Goal: Information Seeking & Learning: Learn about a topic

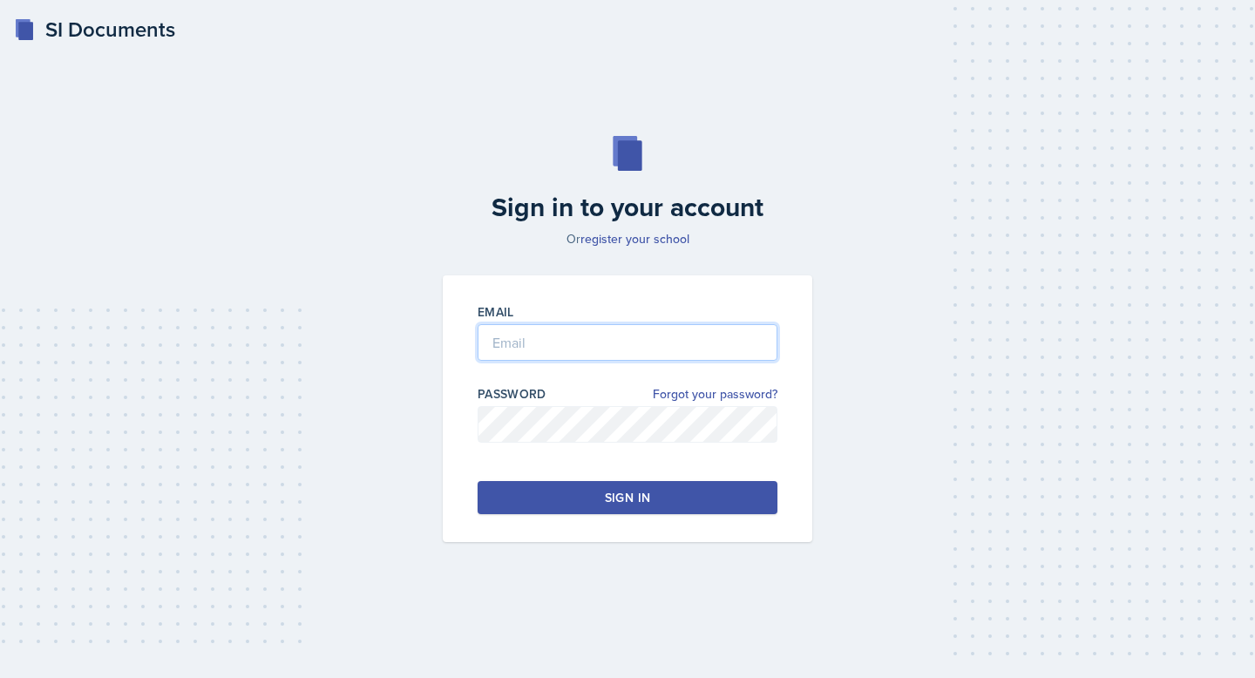
click at [522, 342] on input "email" at bounding box center [628, 342] width 300 height 37
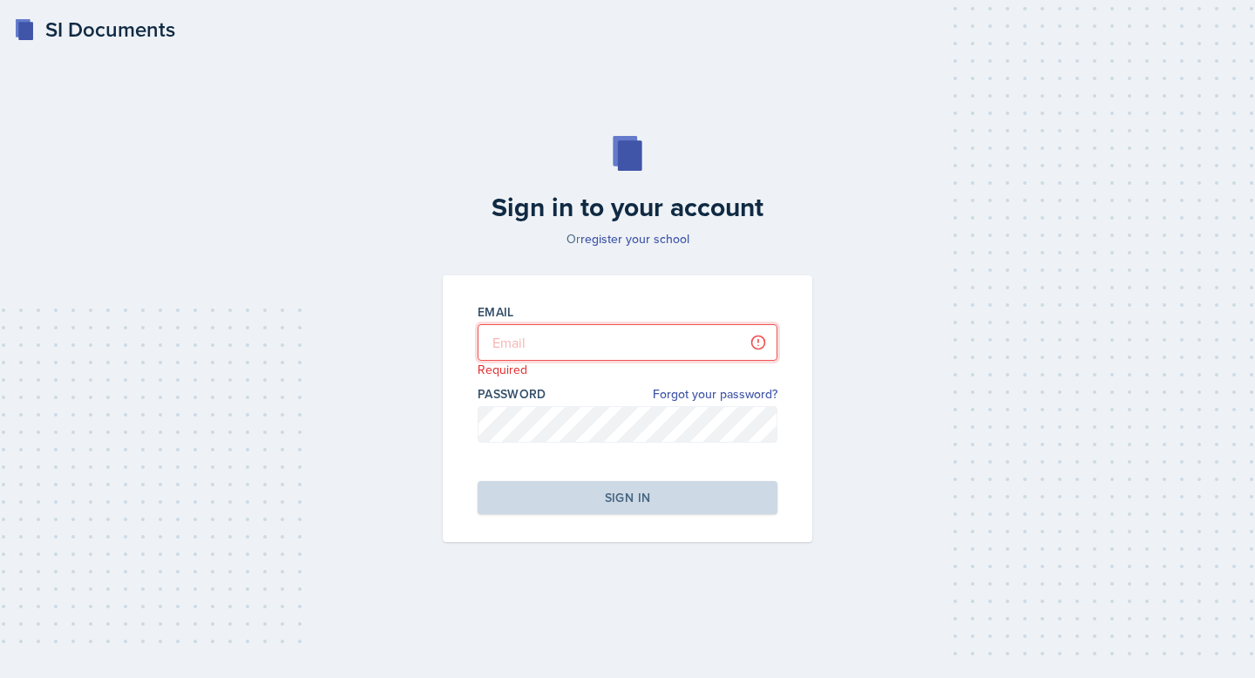
type input "[EMAIL_ADDRESS][PERSON_NAME][DOMAIN_NAME]"
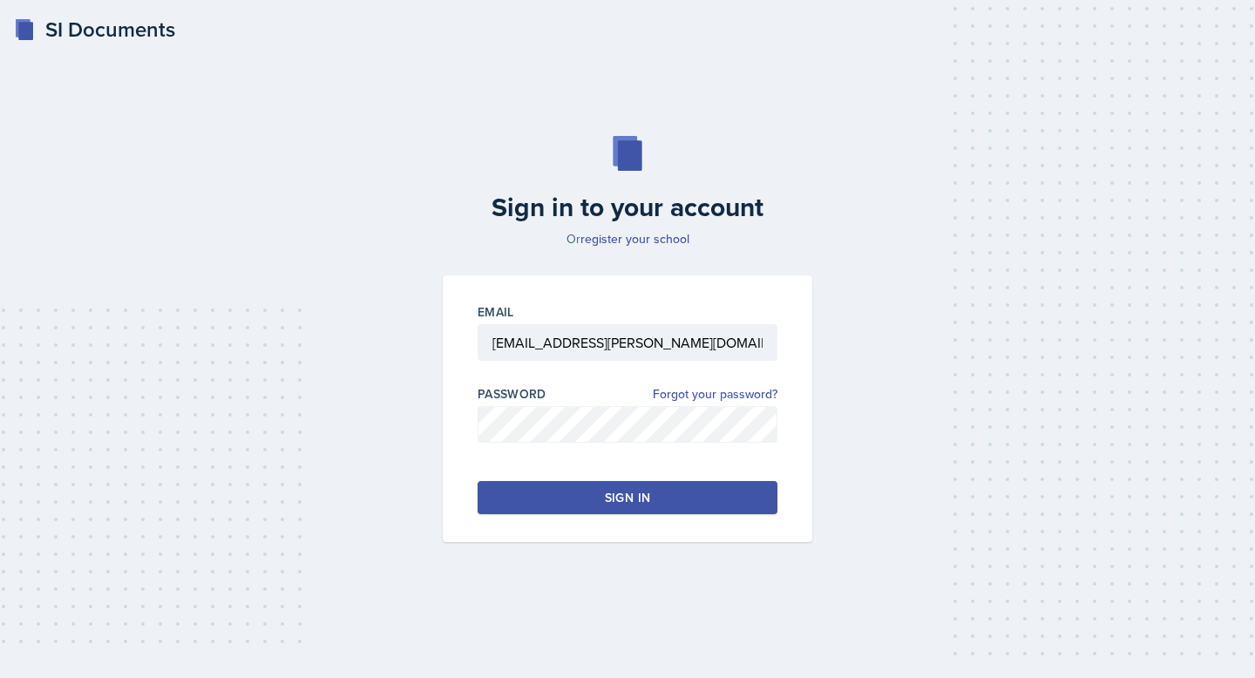
click at [681, 492] on button "Sign in" at bounding box center [628, 497] width 300 height 33
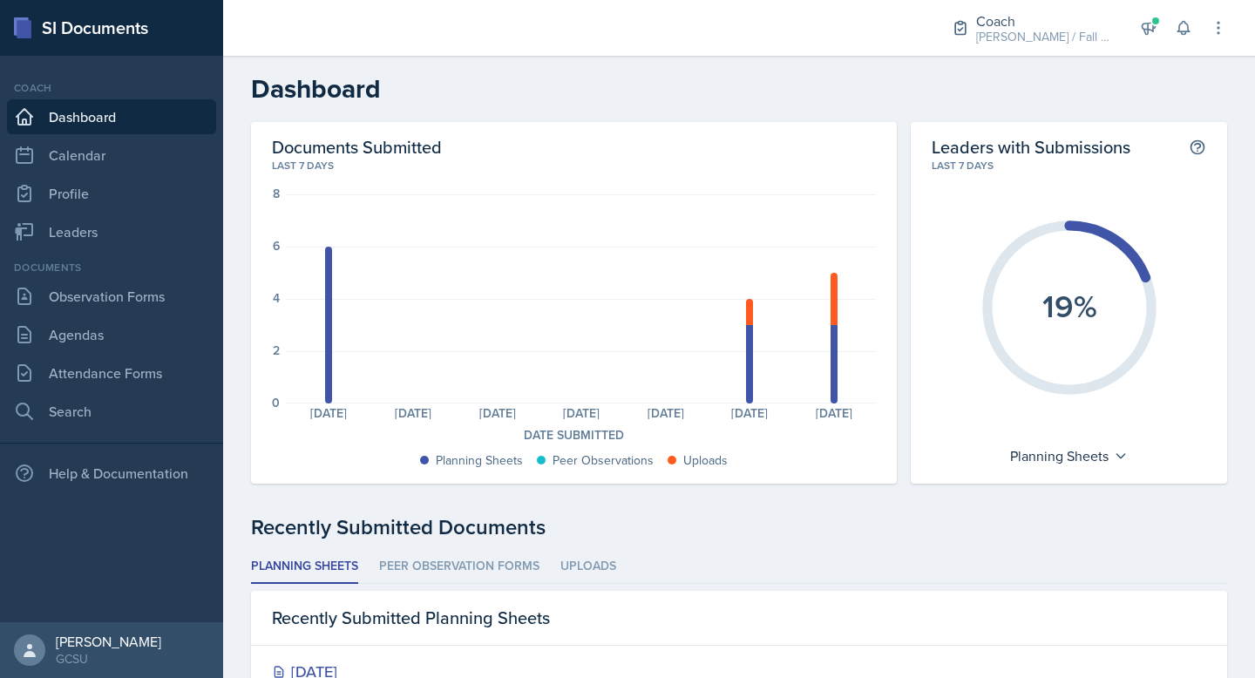
click at [397, 78] on h2 "Dashboard" at bounding box center [739, 88] width 976 height 31
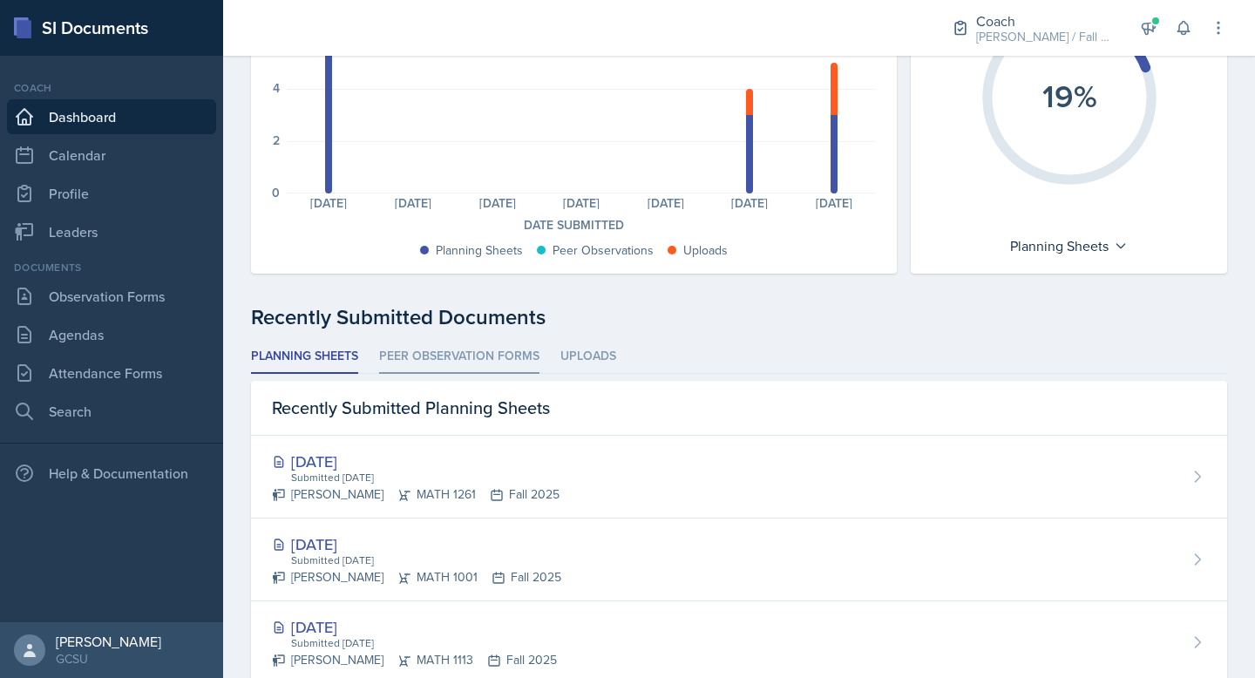
click at [425, 360] on li "Peer Observation Forms" at bounding box center [459, 357] width 160 height 34
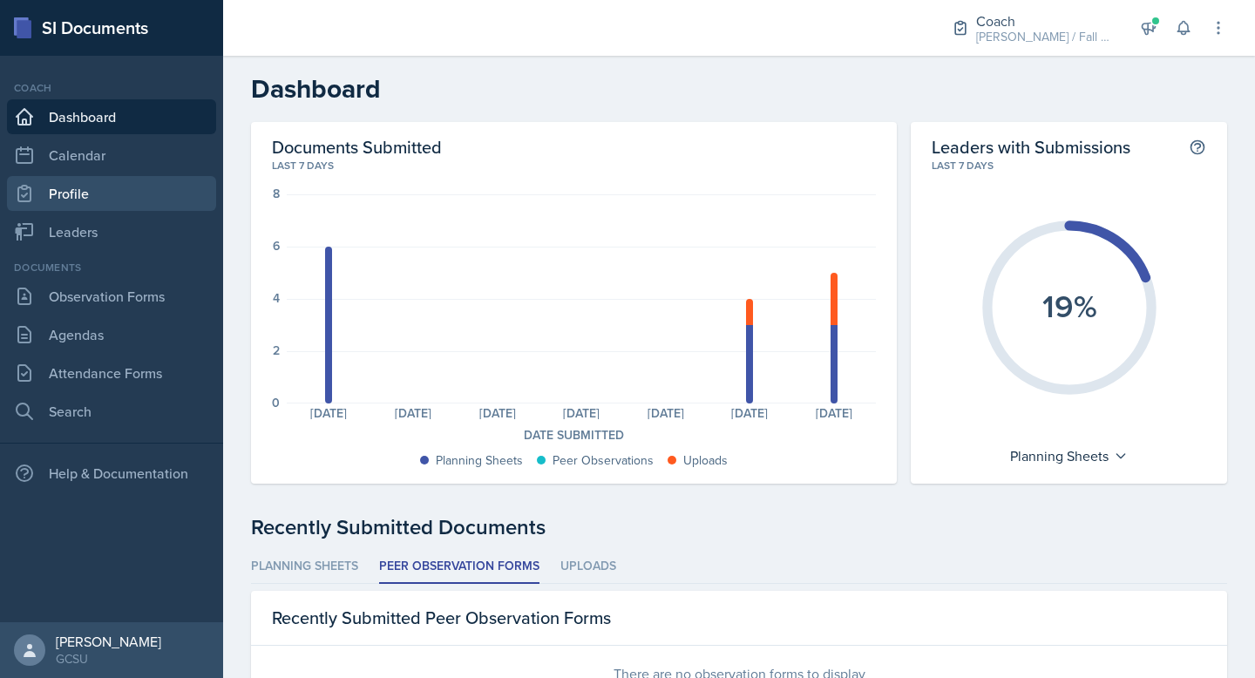
click at [113, 183] on link "Profile" at bounding box center [111, 193] width 209 height 35
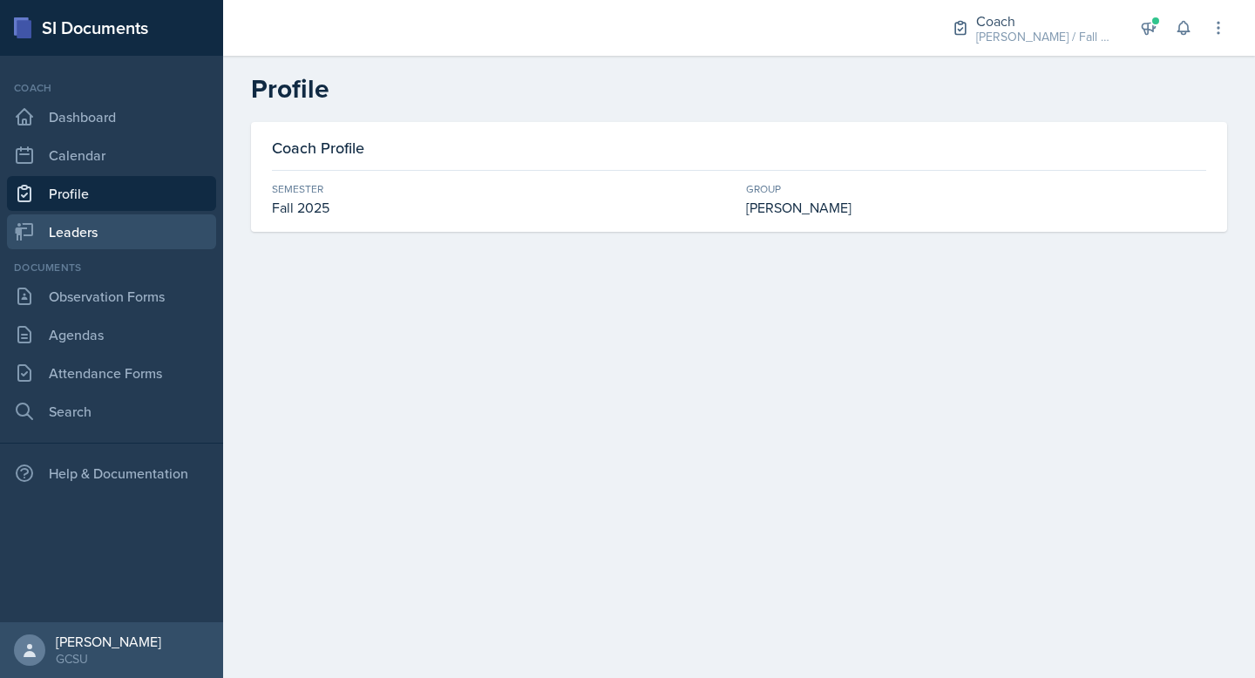
click at [112, 233] on link "Leaders" at bounding box center [111, 231] width 209 height 35
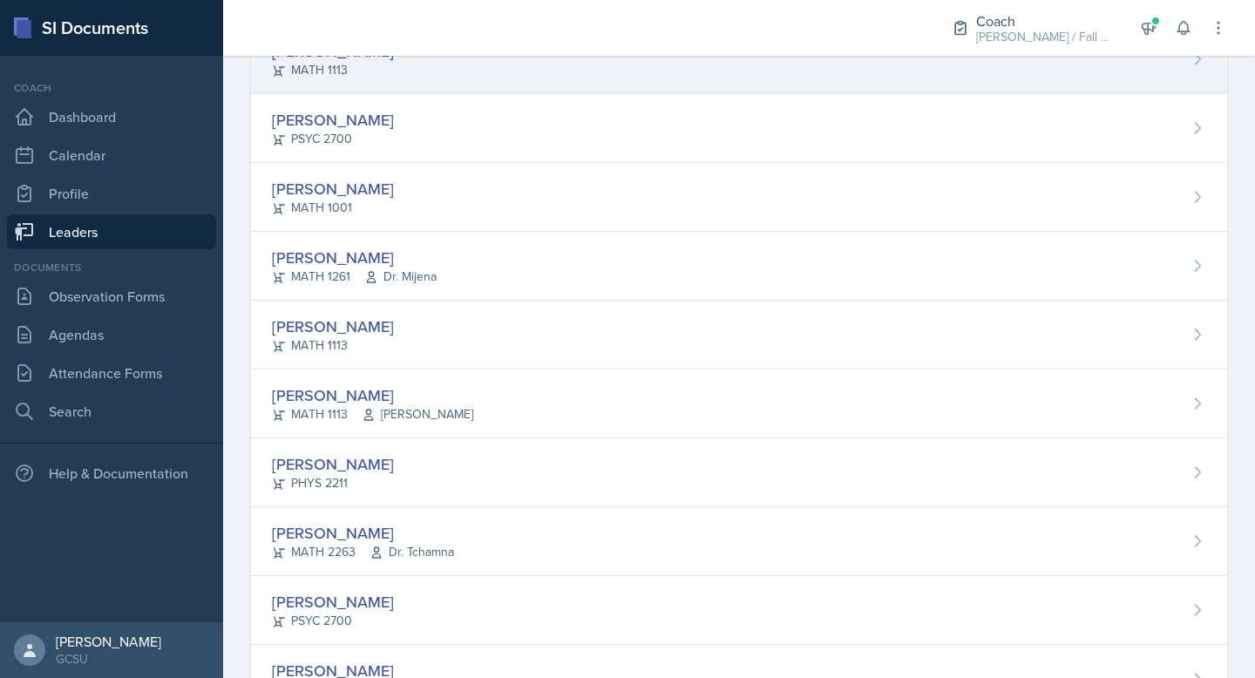
scroll to position [347, 0]
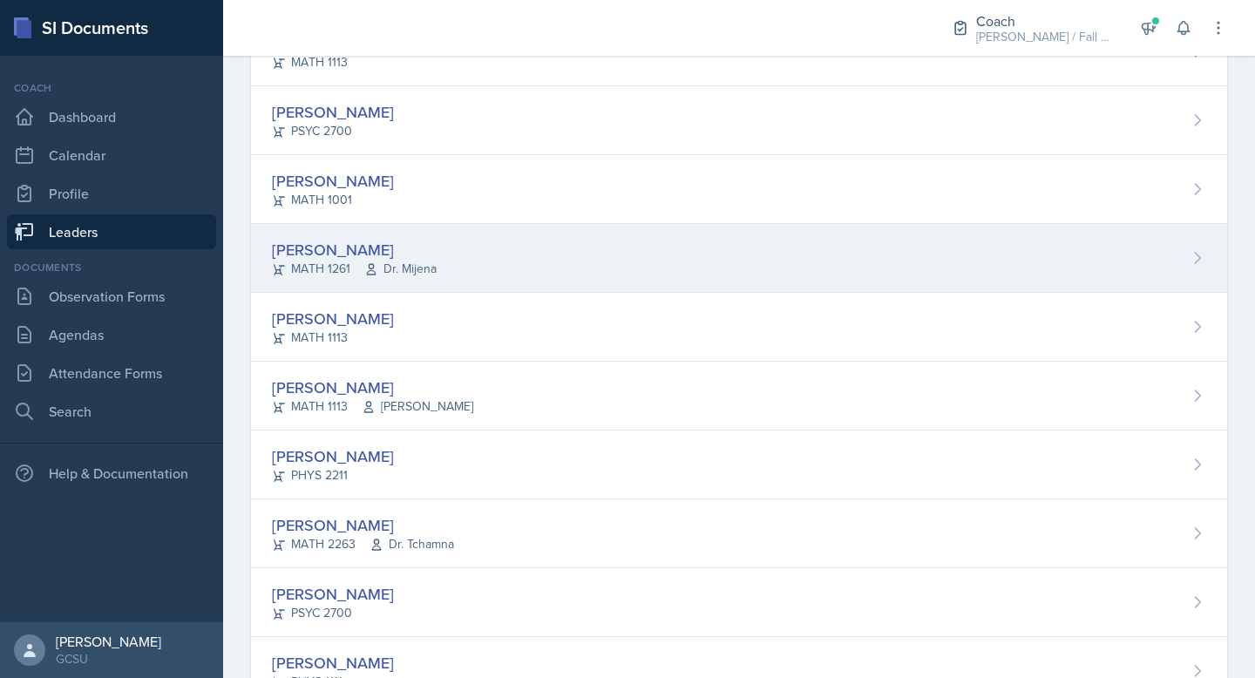
click at [502, 236] on div "[PERSON_NAME] MATH 1261 Dr. Mijena" at bounding box center [739, 258] width 976 height 69
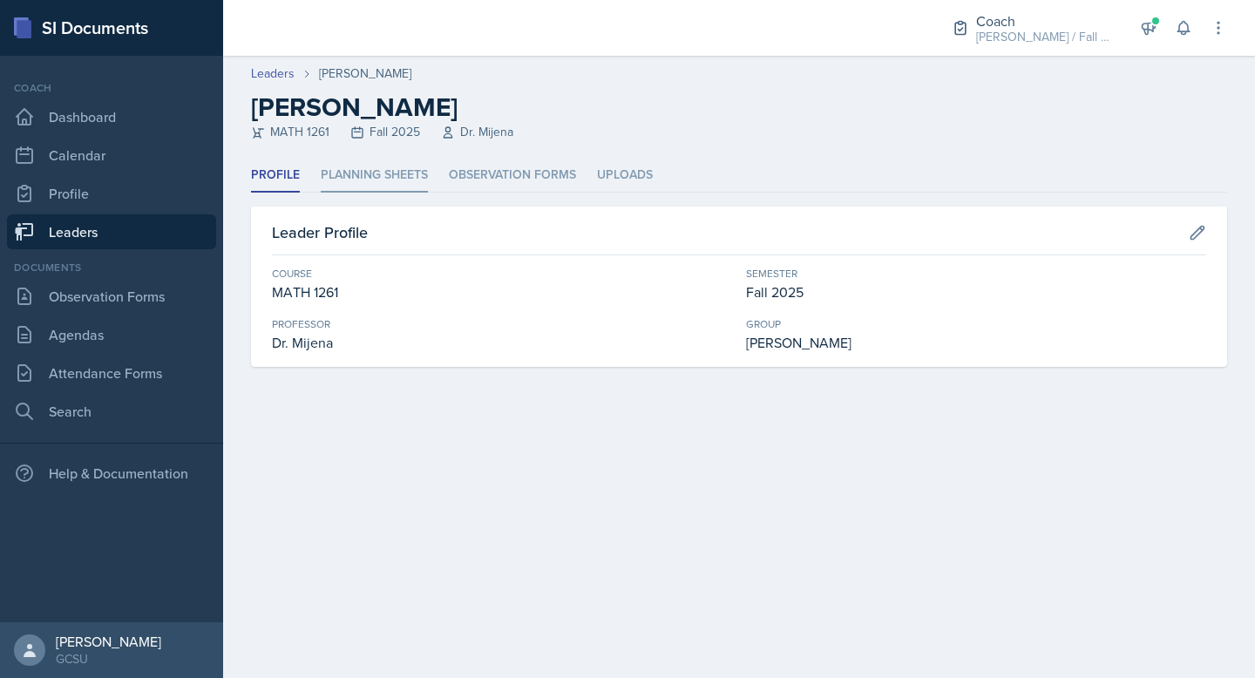
click at [387, 171] on li "Planning Sheets" at bounding box center [374, 176] width 107 height 34
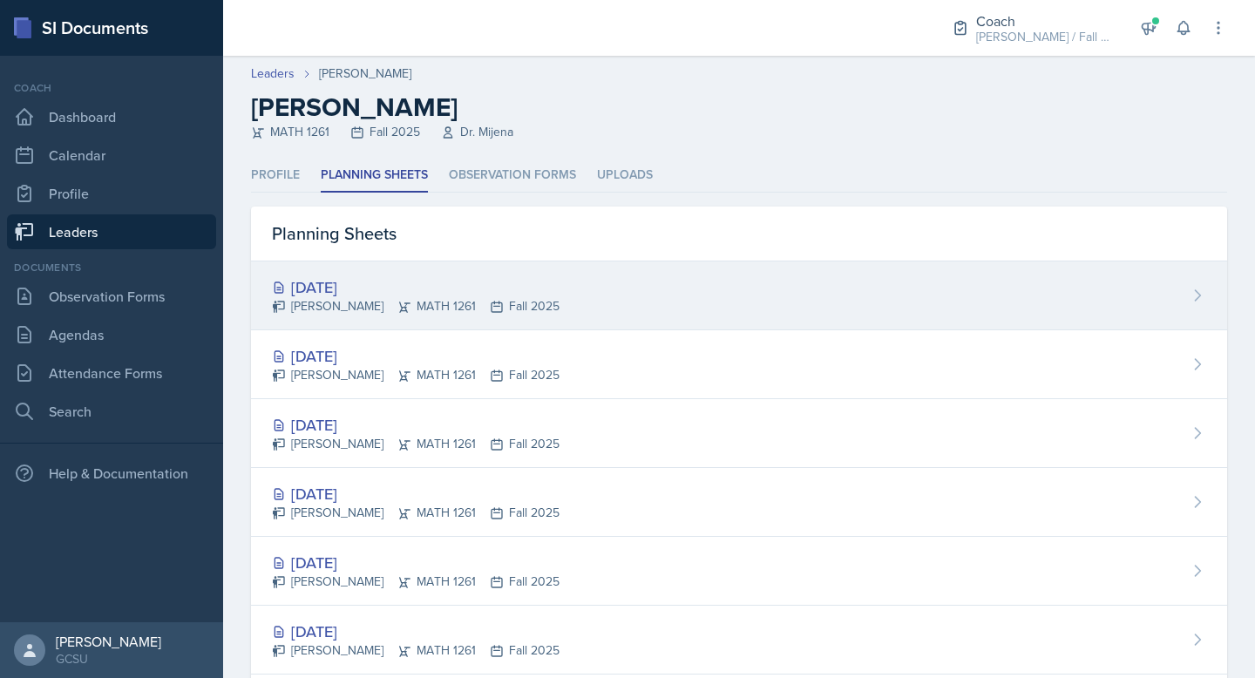
click at [376, 297] on div "[DATE]" at bounding box center [416, 287] width 288 height 24
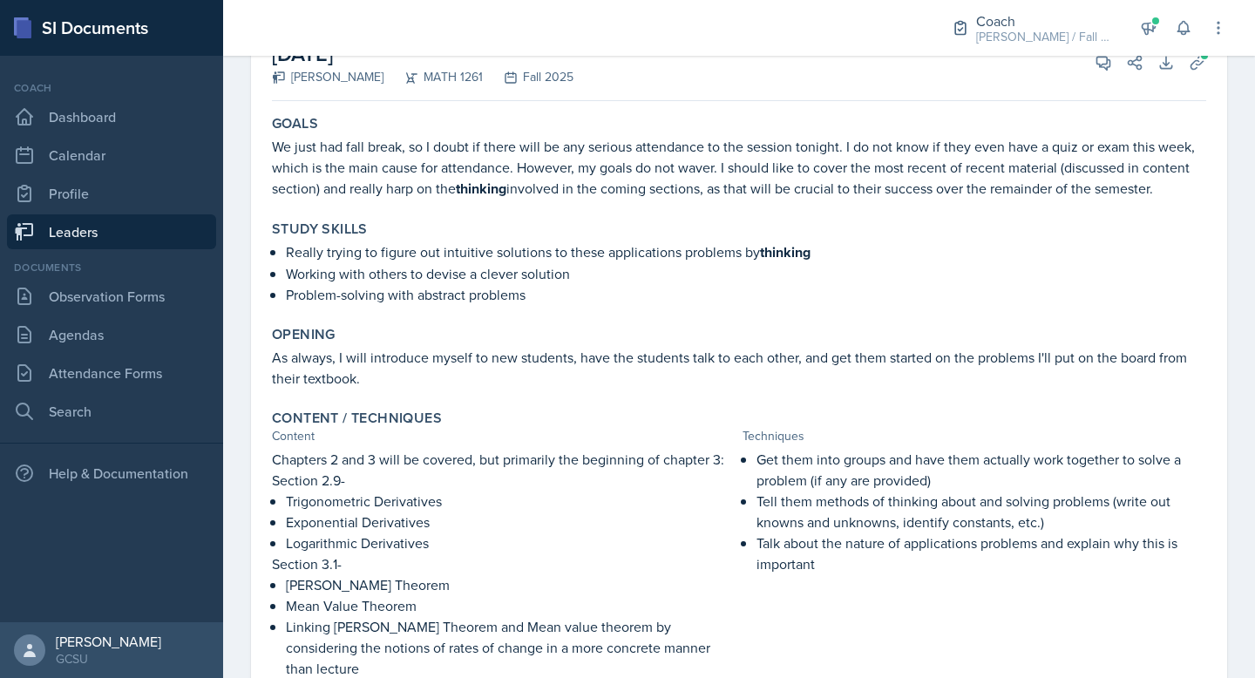
scroll to position [126, 0]
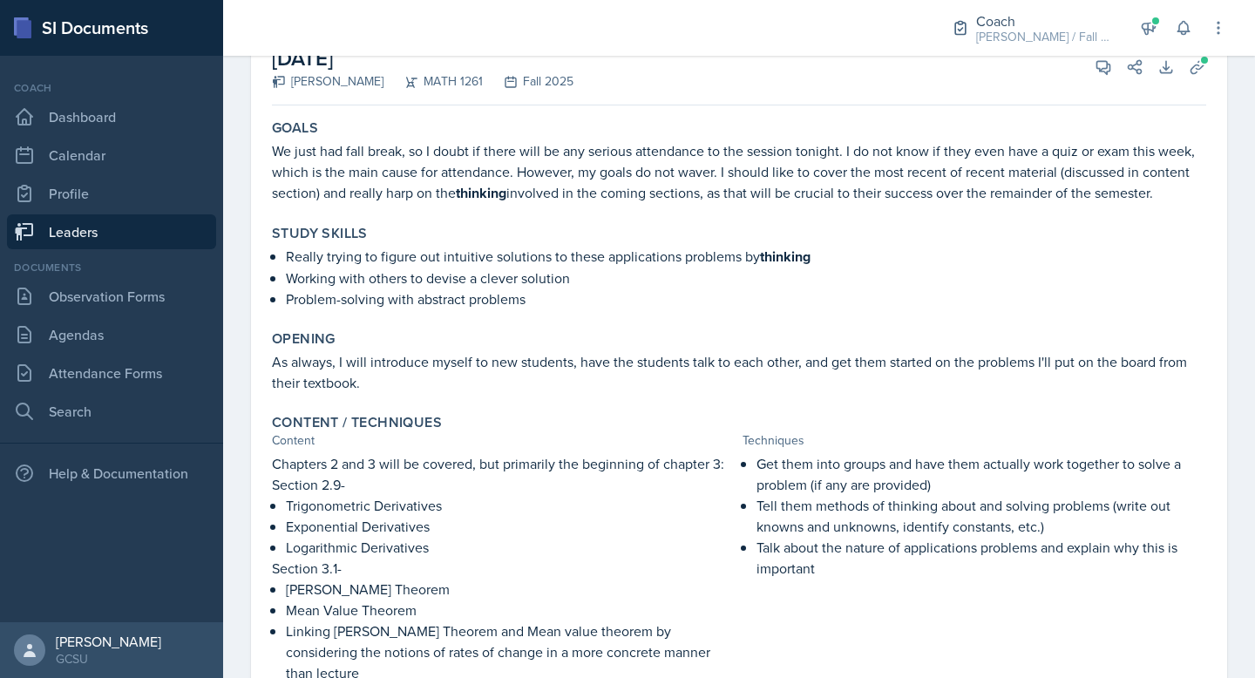
click at [487, 202] on strong "thinking" at bounding box center [481, 193] width 51 height 20
drag, startPoint x: 511, startPoint y: 196, endPoint x: 460, endPoint y: 200, distance: 50.7
click at [460, 200] on p "We just had fall break, so I doubt if there will be any serious attendance to t…" at bounding box center [739, 172] width 934 height 64
click at [763, 424] on div "Content / Techniques" at bounding box center [739, 422] width 934 height 17
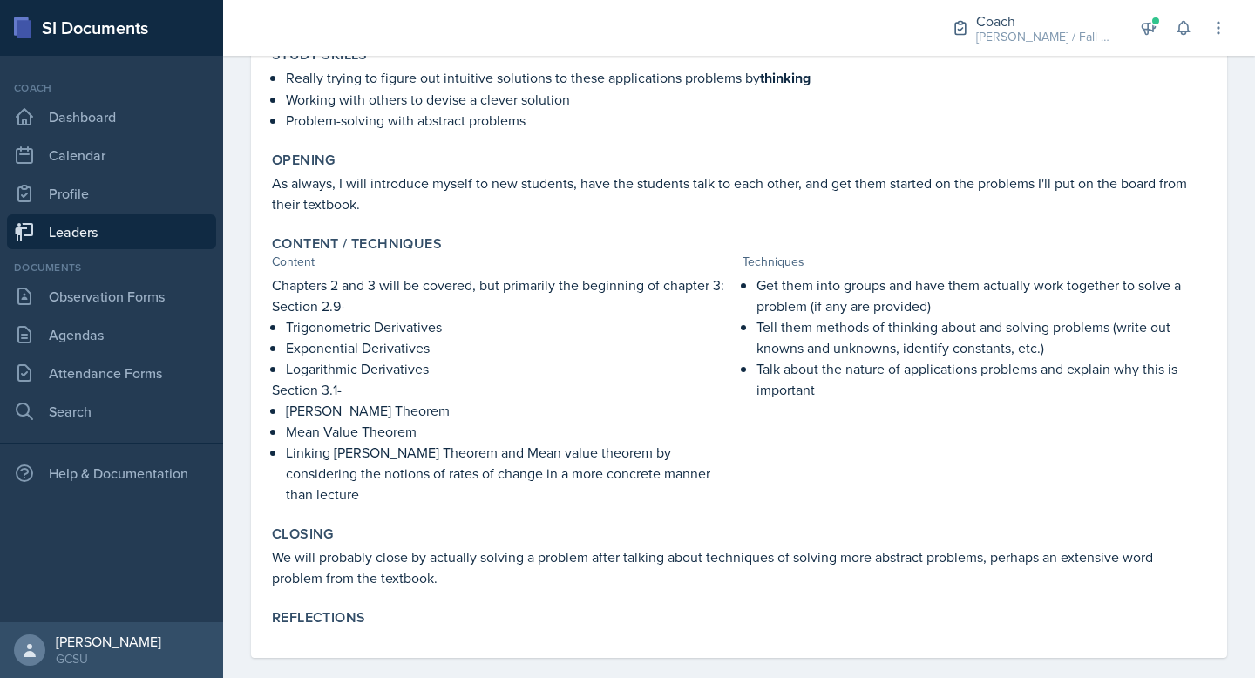
click at [808, 390] on p "Talk about the nature of applications problems and explain why this is important" at bounding box center [981, 379] width 450 height 42
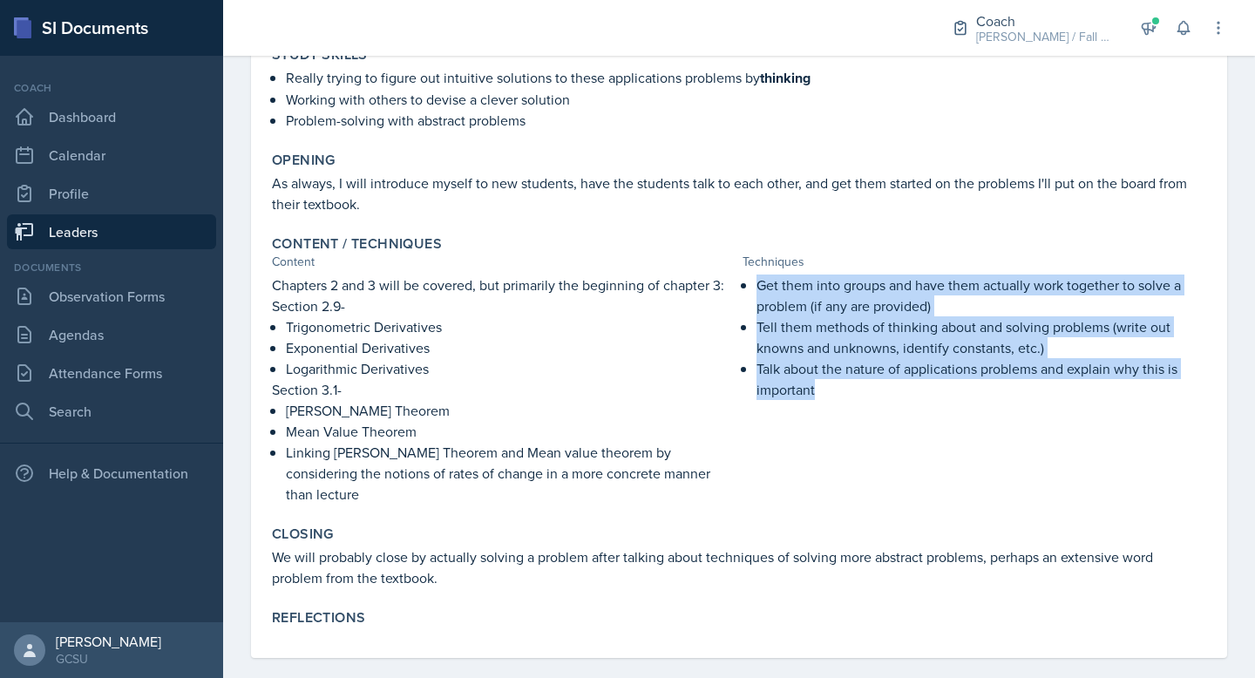
drag, startPoint x: 825, startPoint y: 393, endPoint x: 758, endPoint y: 290, distance: 122.8
click at [758, 290] on ul "Get them into groups and have them actually work together to solve a problem (i…" at bounding box center [981, 337] width 450 height 125
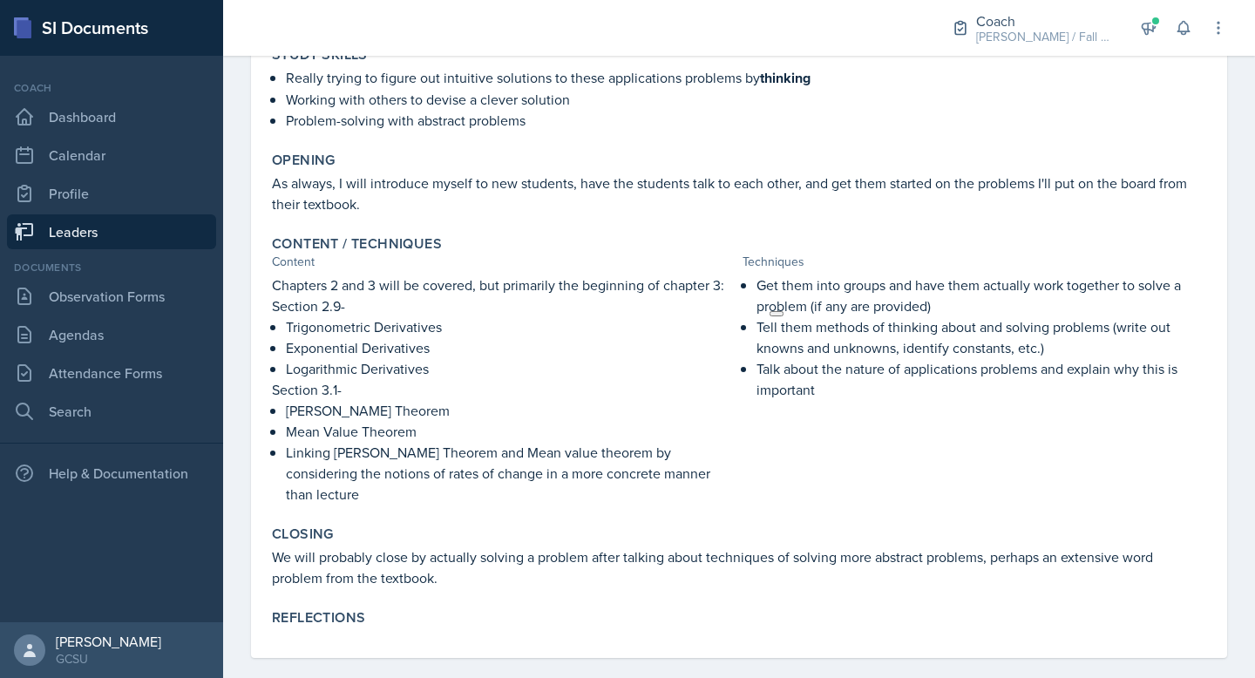
click at [686, 525] on div "Closing" at bounding box center [739, 533] width 934 height 17
click at [708, 489] on div "Content / Techniques Content Techniques Chapters 2 and 3 will be covered, but p…" at bounding box center [739, 369] width 948 height 283
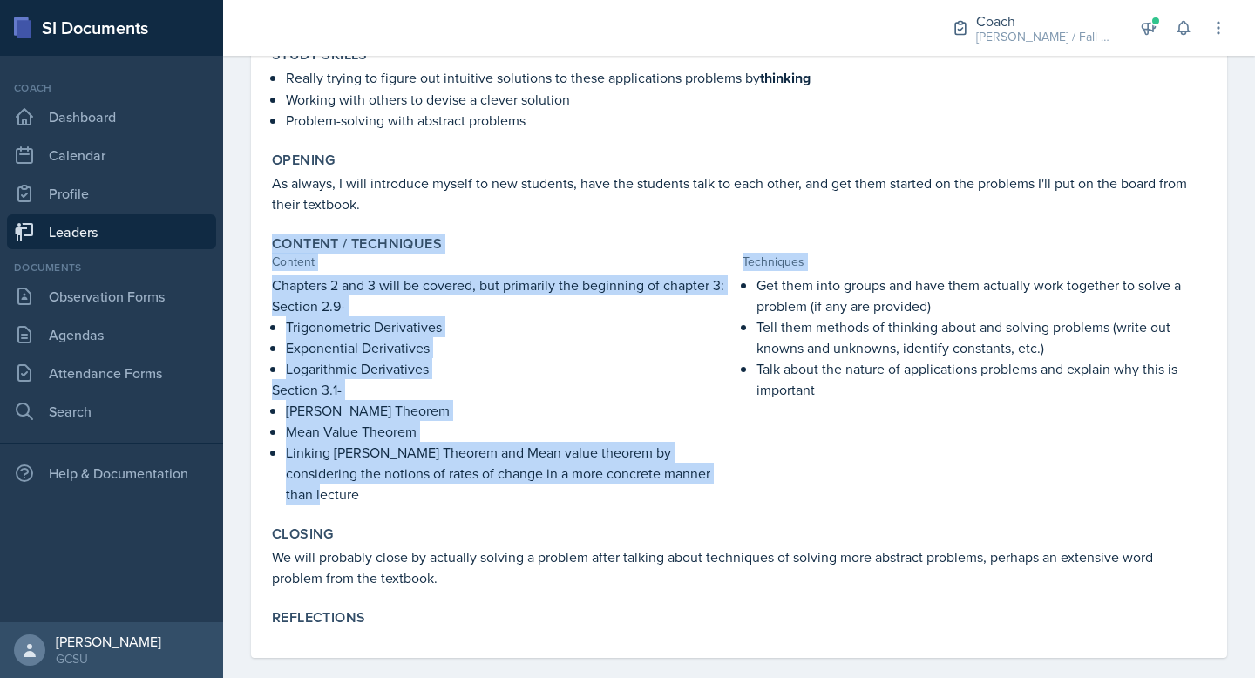
drag, startPoint x: 702, startPoint y: 483, endPoint x: 266, endPoint y: 246, distance: 496.0
click at [266, 246] on div "Content / Techniques Content Techniques Chapters 2 and 3 will be covered, but p…" at bounding box center [739, 369] width 948 height 283
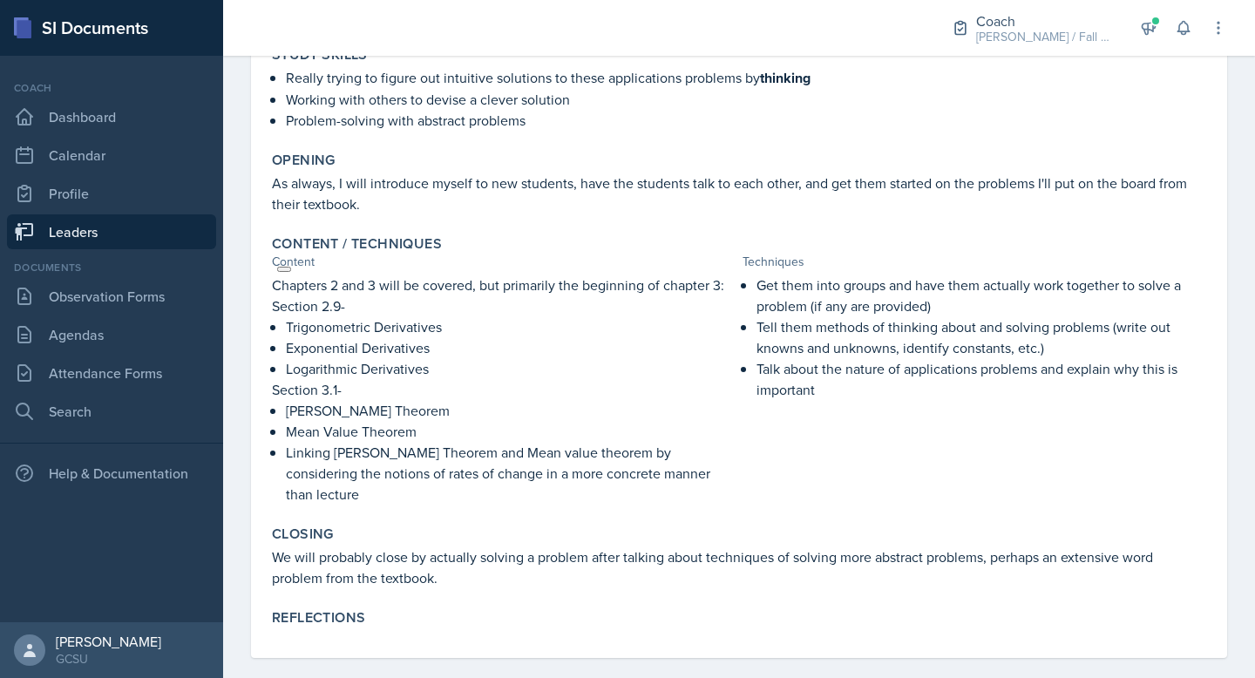
click at [407, 257] on div "Content" at bounding box center [504, 262] width 464 height 18
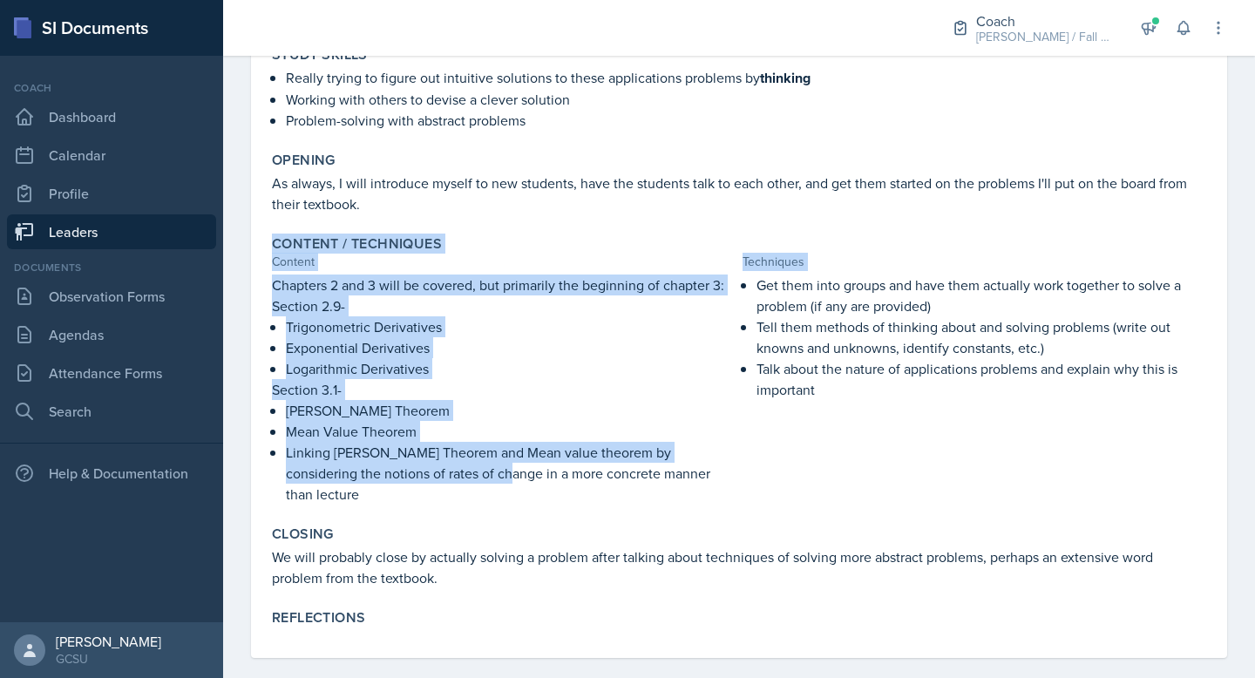
drag, startPoint x: 270, startPoint y: 241, endPoint x: 451, endPoint y: 481, distance: 300.7
click at [451, 481] on div "Content / Techniques Content Techniques Chapters 2 and 3 will be covered, but p…" at bounding box center [739, 369] width 948 height 283
click at [449, 481] on p "Linking [PERSON_NAME] Theorem and Mean value theorem by considering the notions…" at bounding box center [511, 473] width 450 height 63
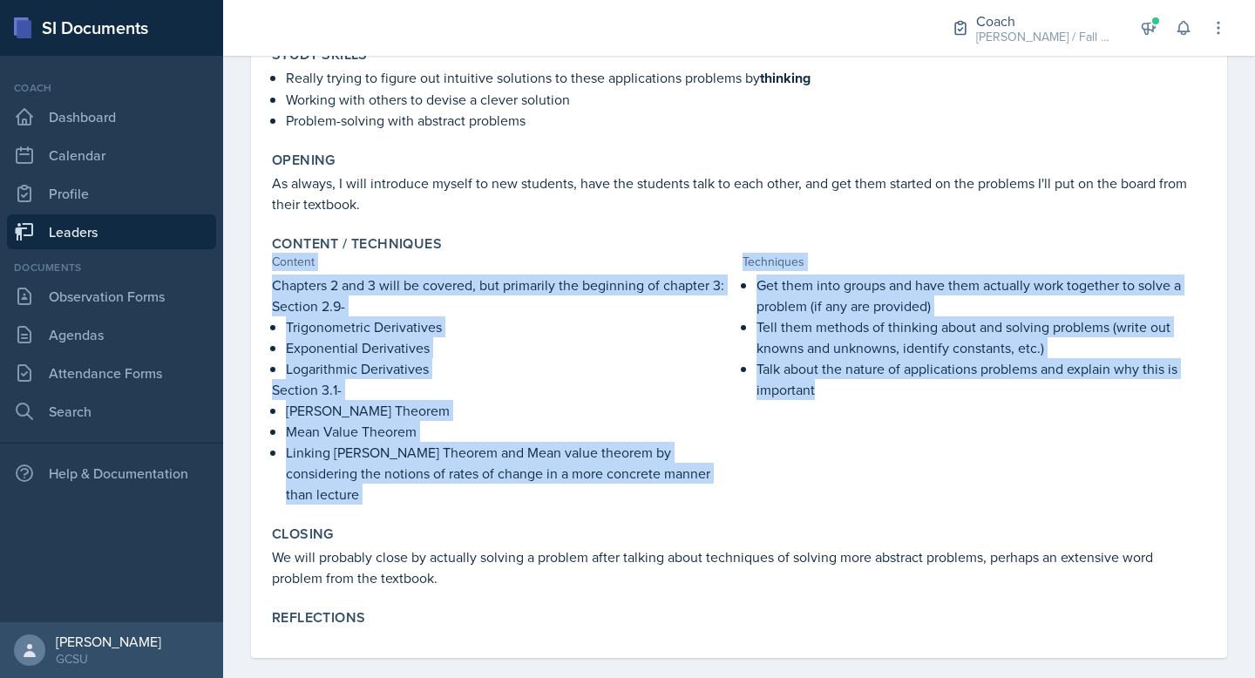
drag, startPoint x: 867, startPoint y: 386, endPoint x: 711, endPoint y: 251, distance: 206.3
click at [711, 251] on div "Content / Techniques Content Techniques Chapters 2 and 3 will be covered, but p…" at bounding box center [739, 369] width 948 height 283
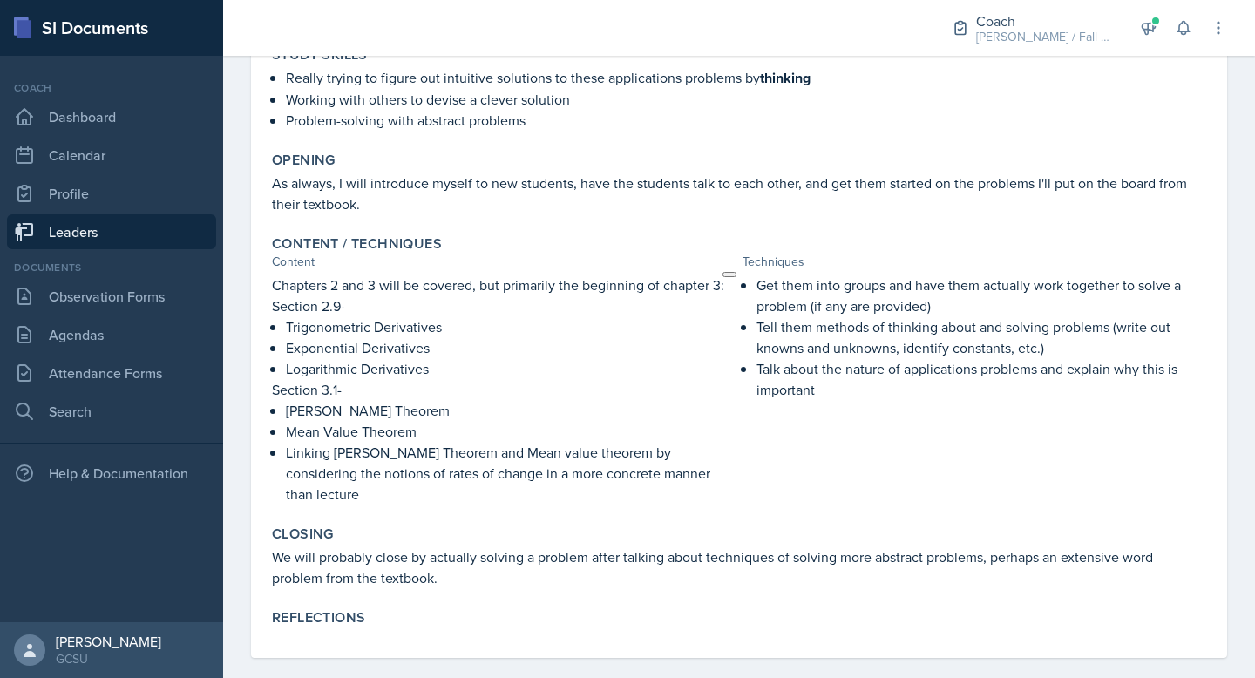
click at [568, 396] on p "Section 3.1-" at bounding box center [504, 389] width 464 height 21
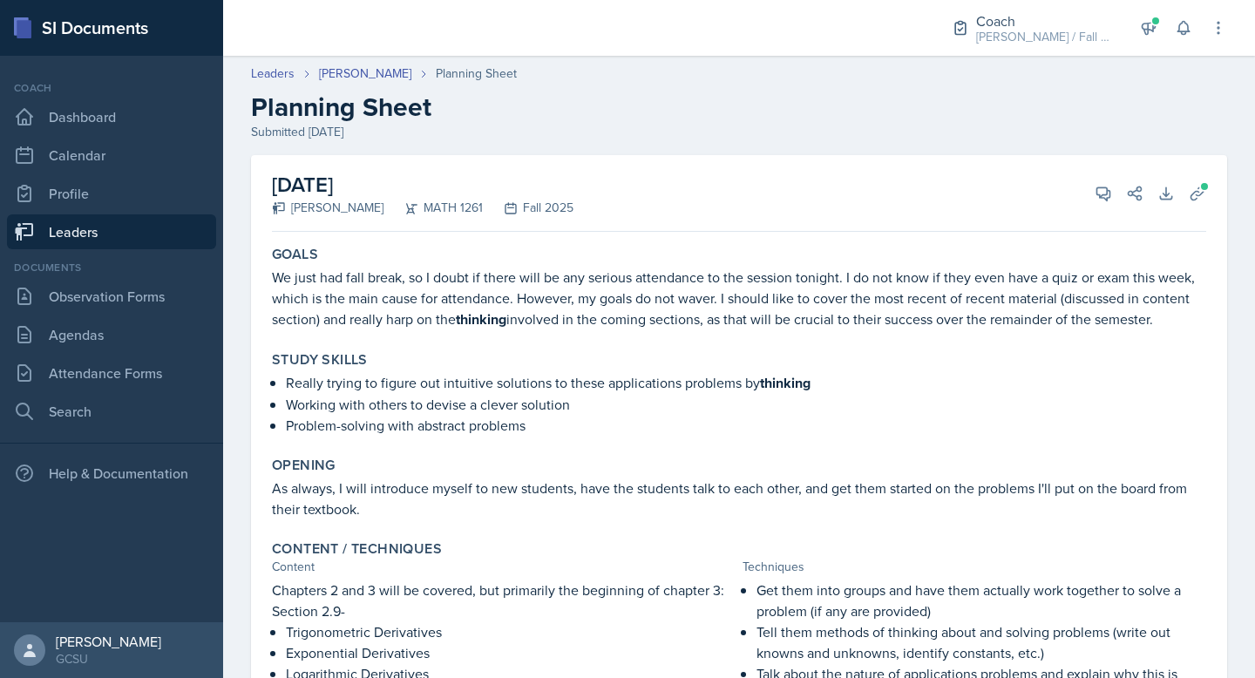
click at [104, 227] on link "Leaders" at bounding box center [111, 231] width 209 height 35
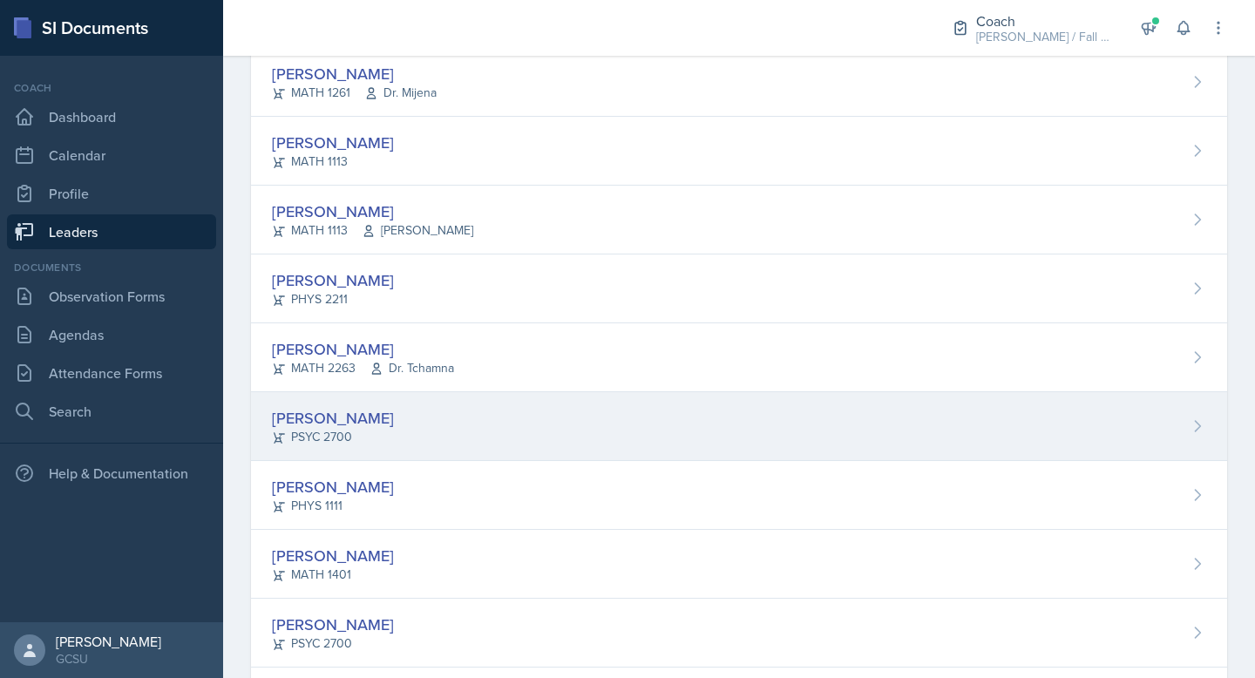
scroll to position [622, 0]
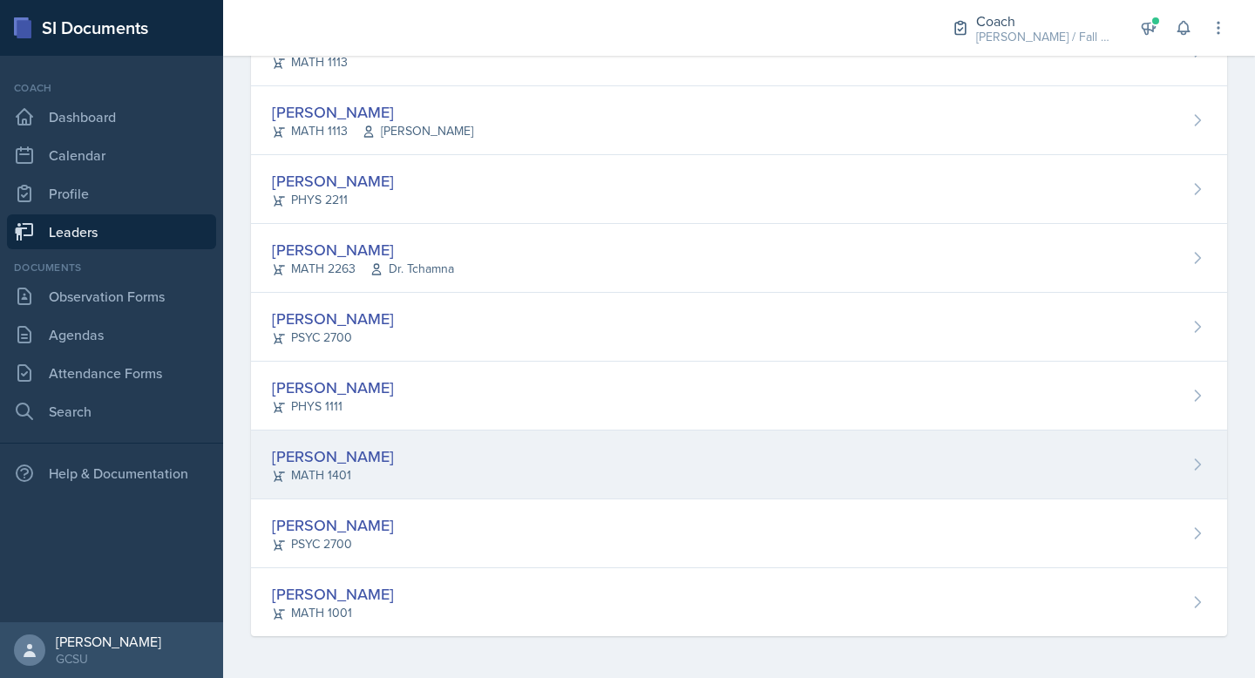
click at [397, 465] on div "[PERSON_NAME] MATH 1401" at bounding box center [739, 465] width 976 height 69
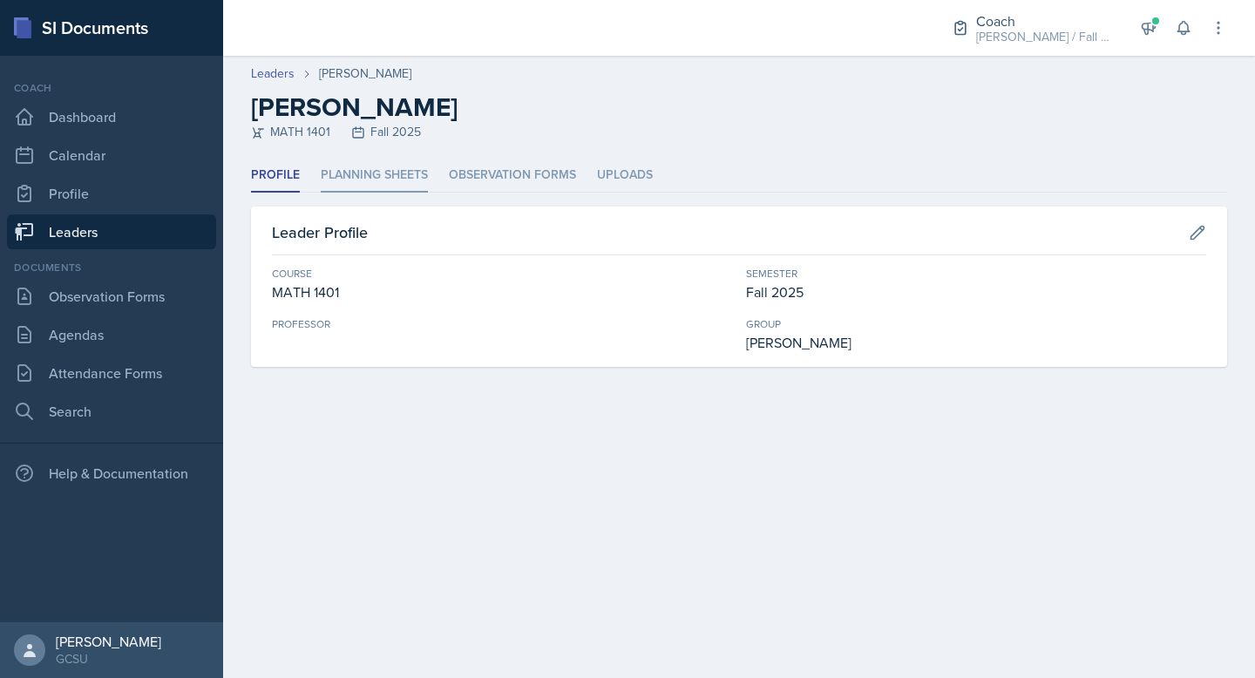
click at [370, 169] on li "Planning Sheets" at bounding box center [374, 176] width 107 height 34
